Goal: Task Accomplishment & Management: Use online tool/utility

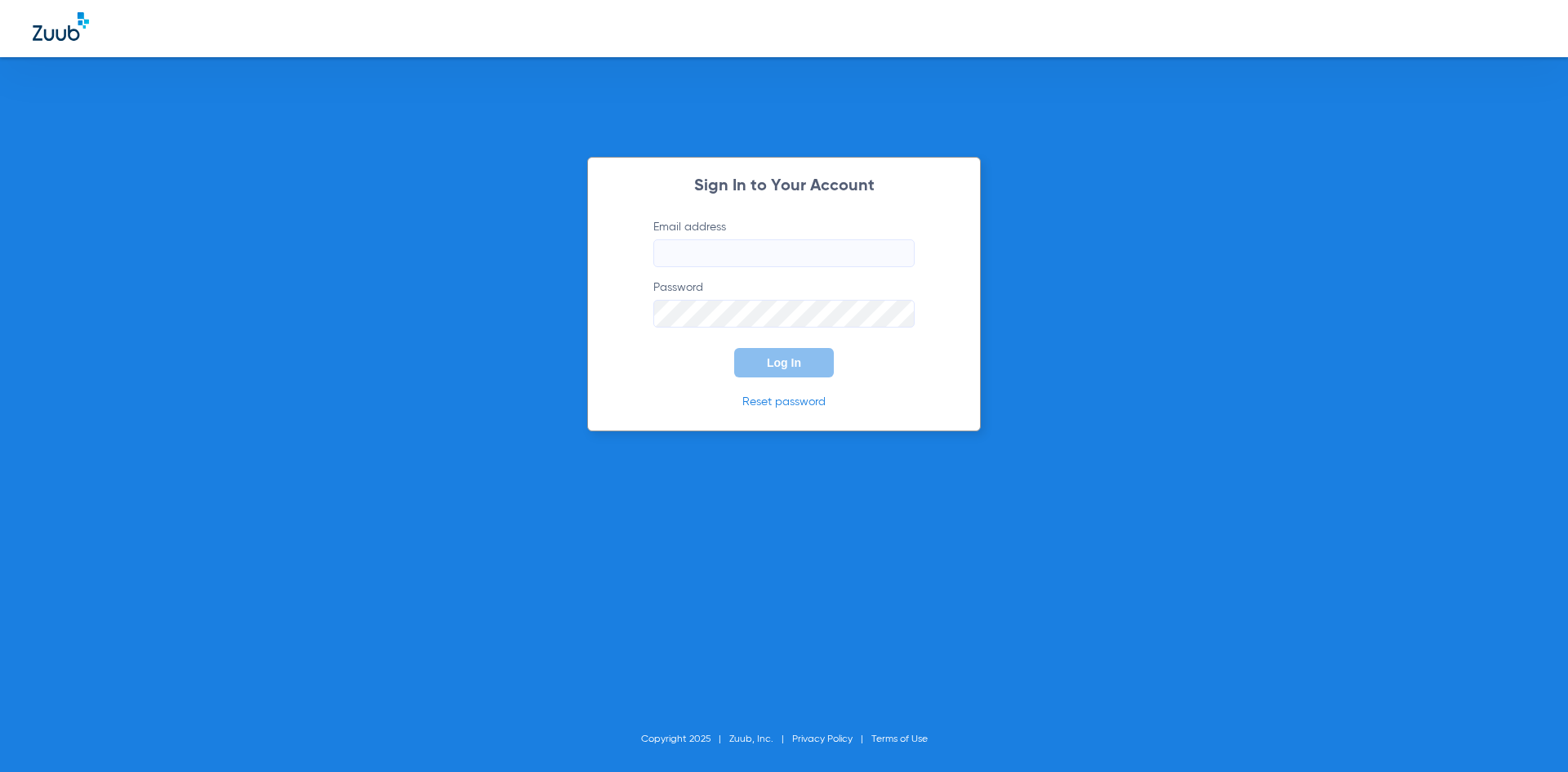
type input "[EMAIL_ADDRESS][DOMAIN_NAME]"
click at [791, 374] on button "Log In" at bounding box center [784, 362] width 100 height 30
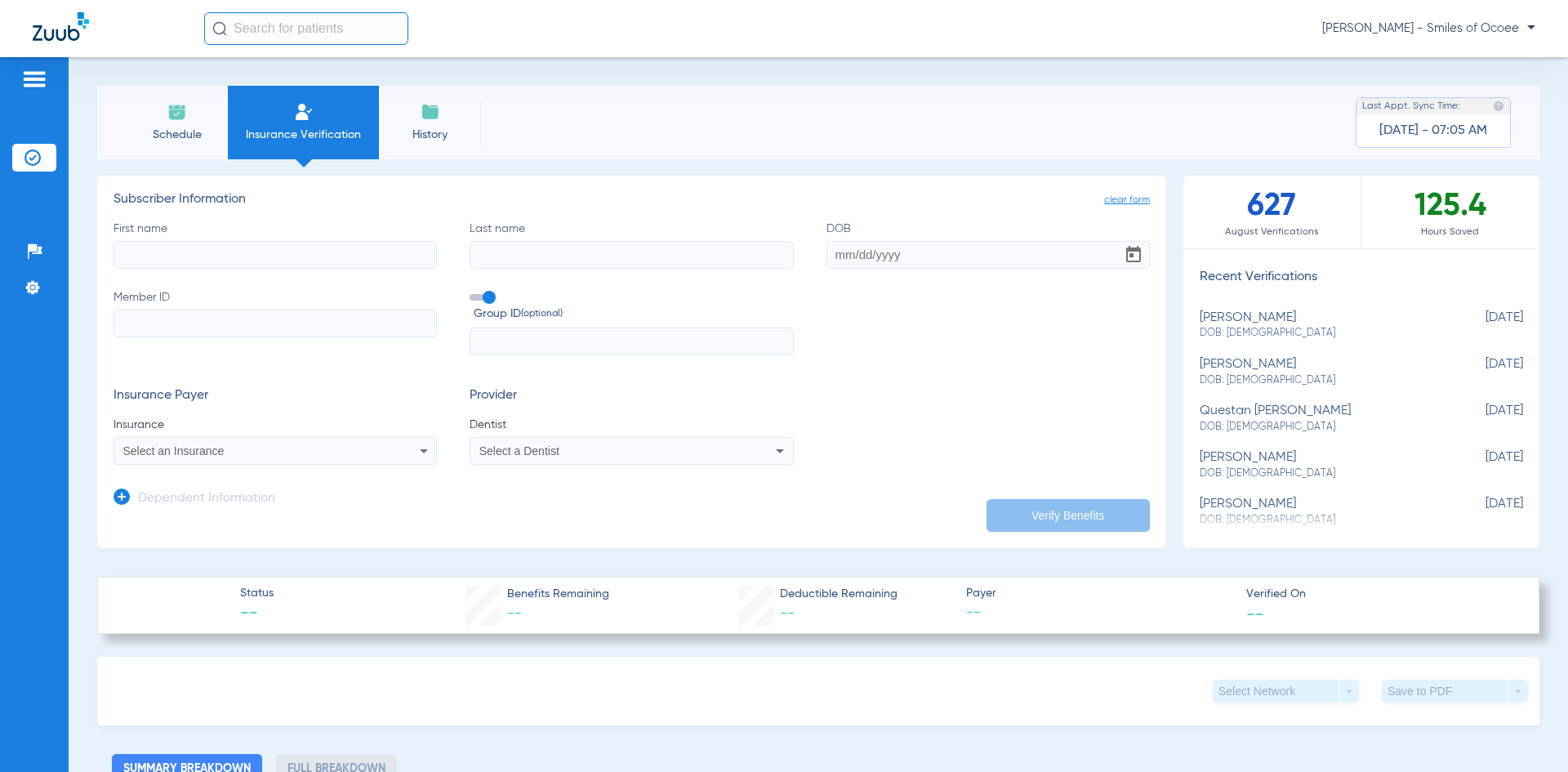
click at [191, 138] on span "Schedule" at bounding box center [177, 134] width 78 height 16
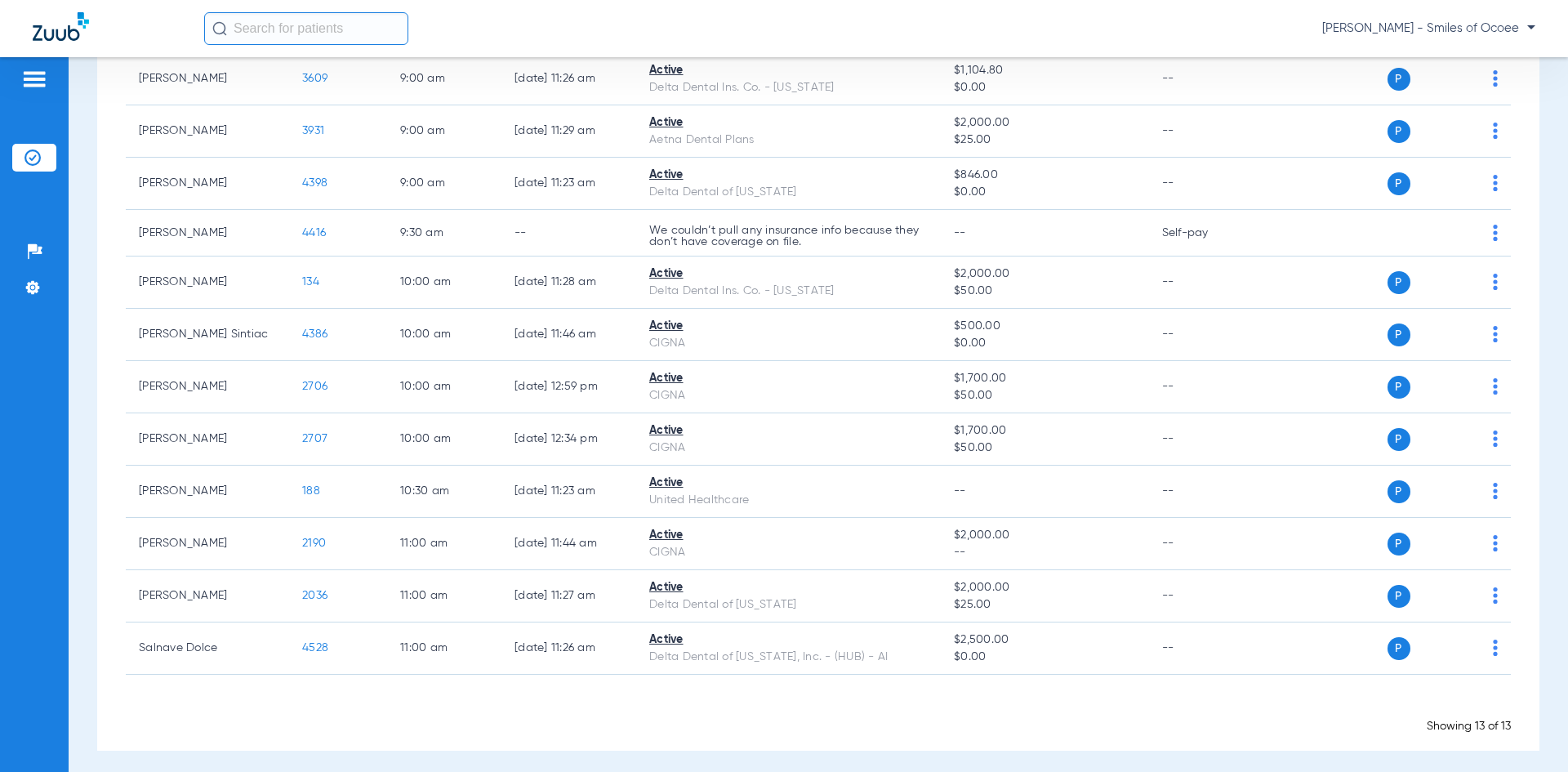
scroll to position [277, 0]
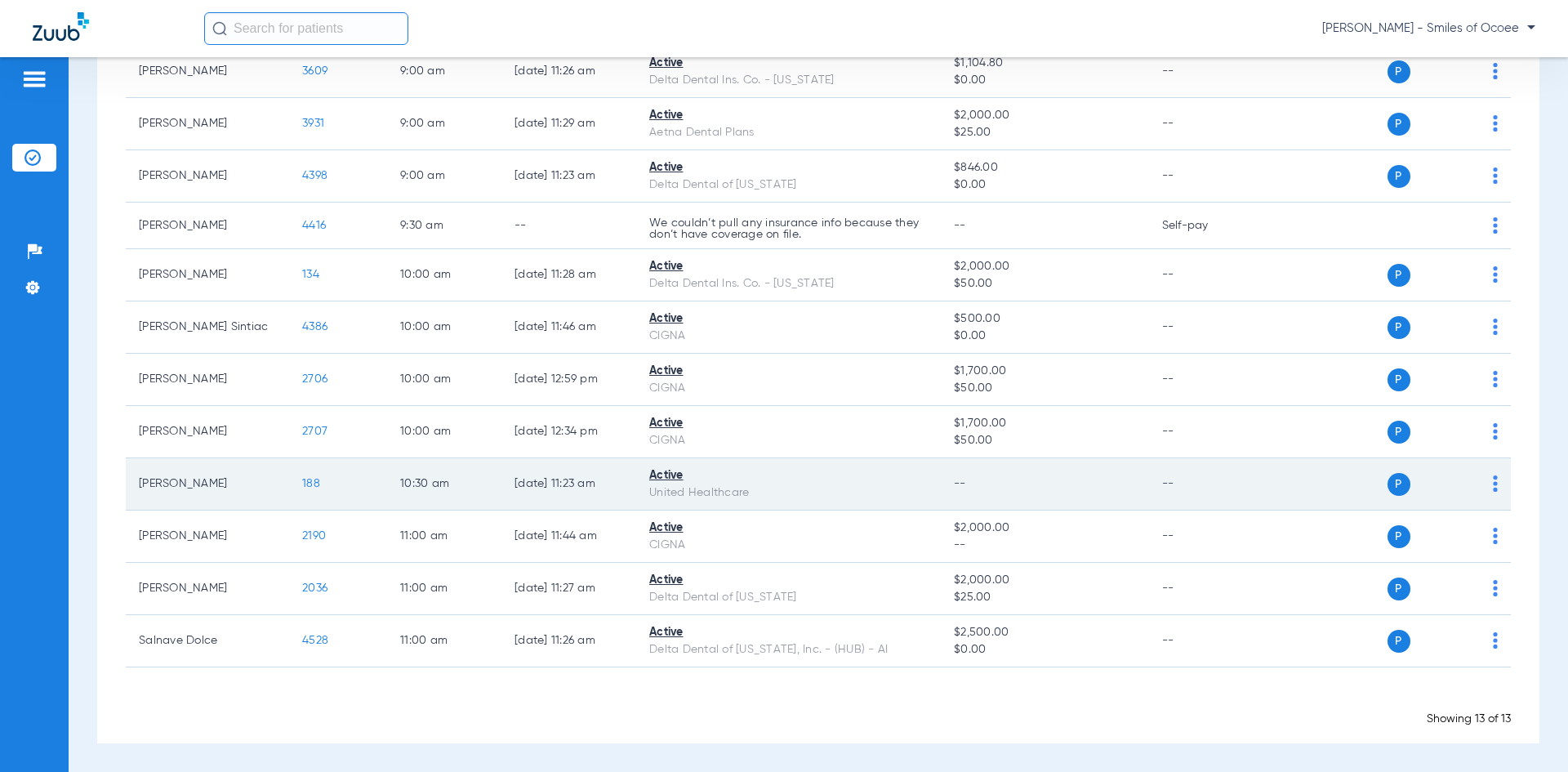
click at [311, 484] on span "188" at bounding box center [311, 484] width 18 height 12
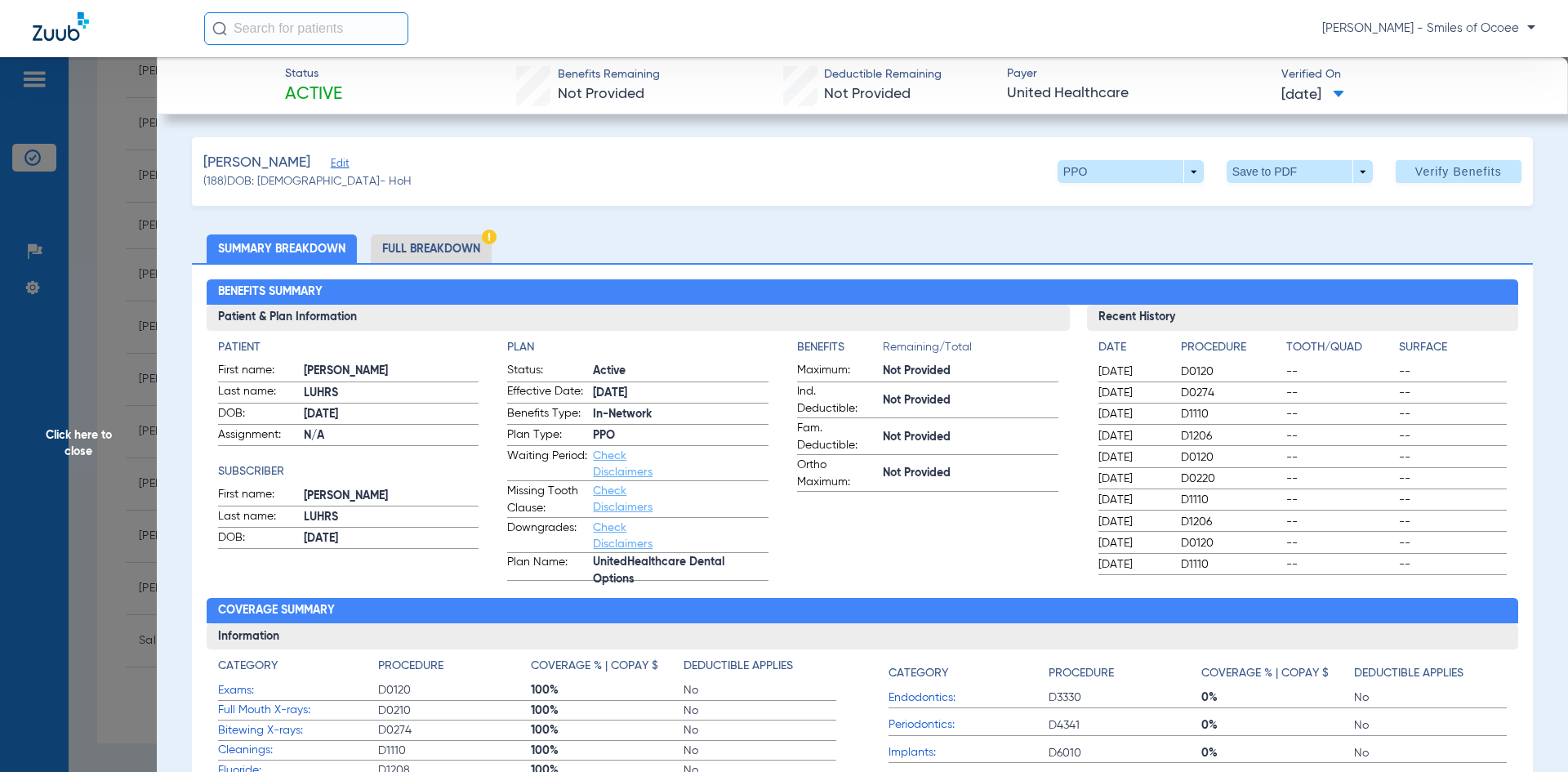
click at [430, 247] on li "Full Breakdown" at bounding box center [431, 249] width 121 height 29
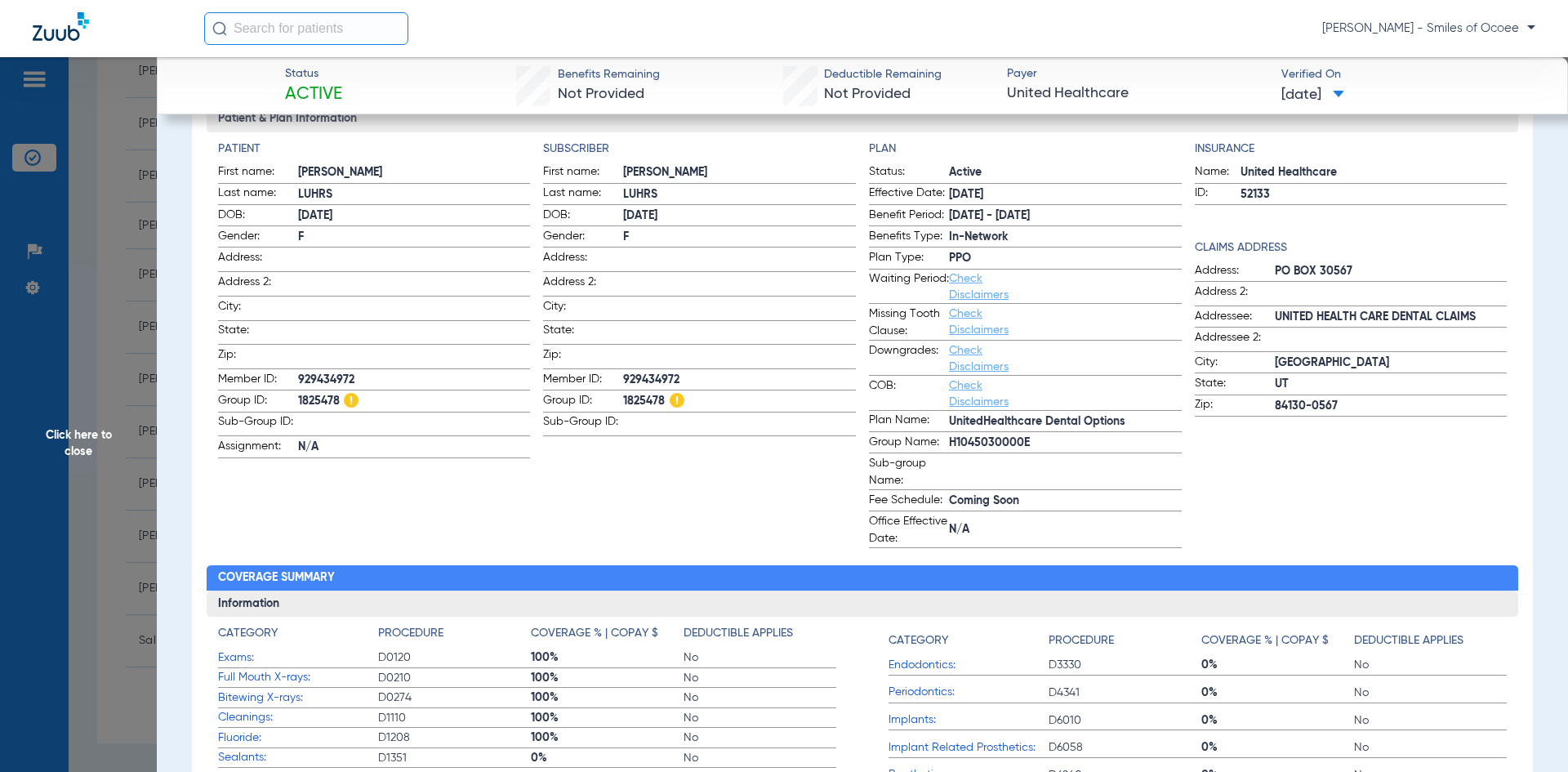
scroll to position [0, 0]
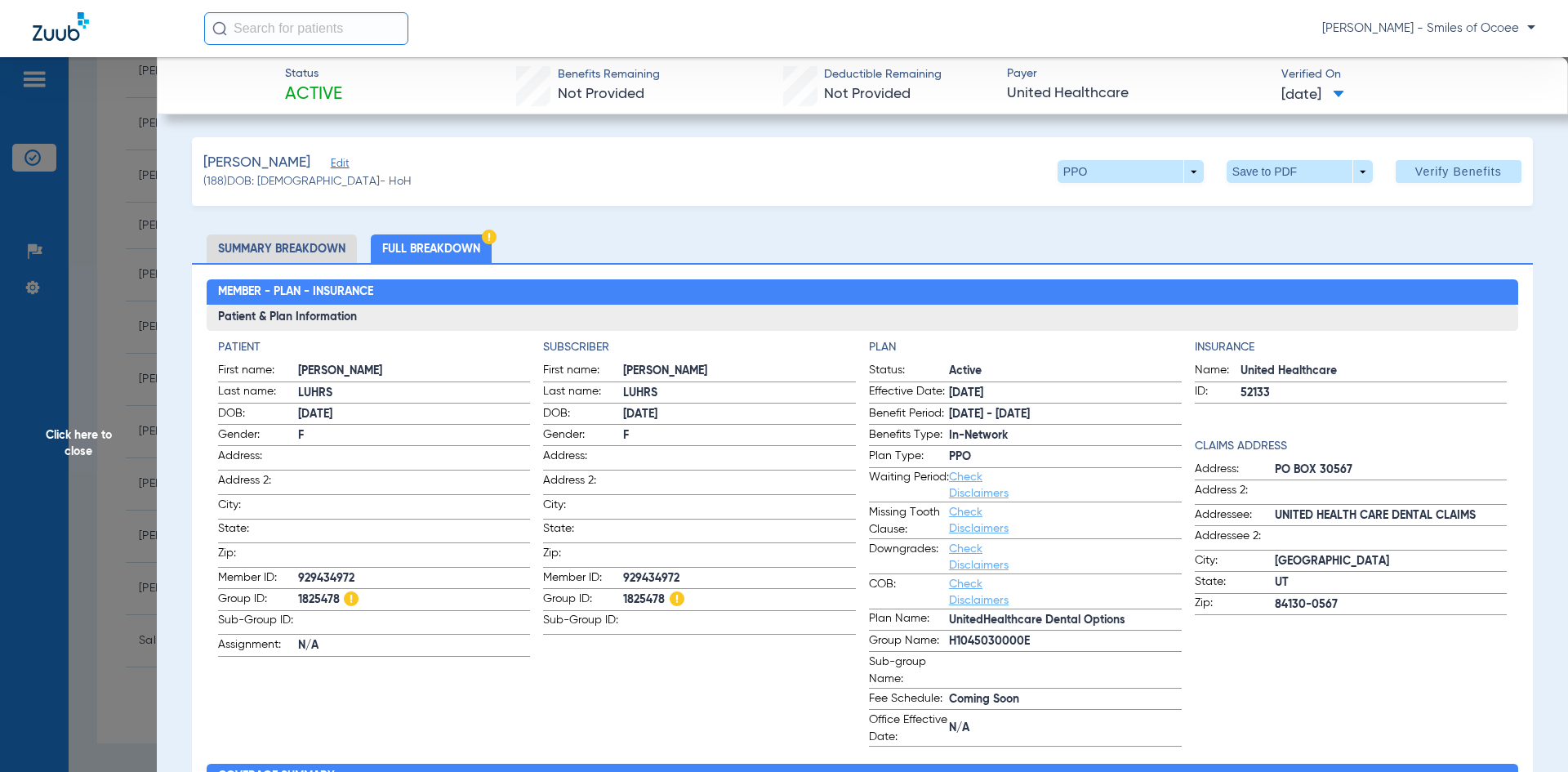
click at [101, 437] on span "Click here to close" at bounding box center [78, 444] width 157 height 772
